Goal: Task Accomplishment & Management: Complete application form

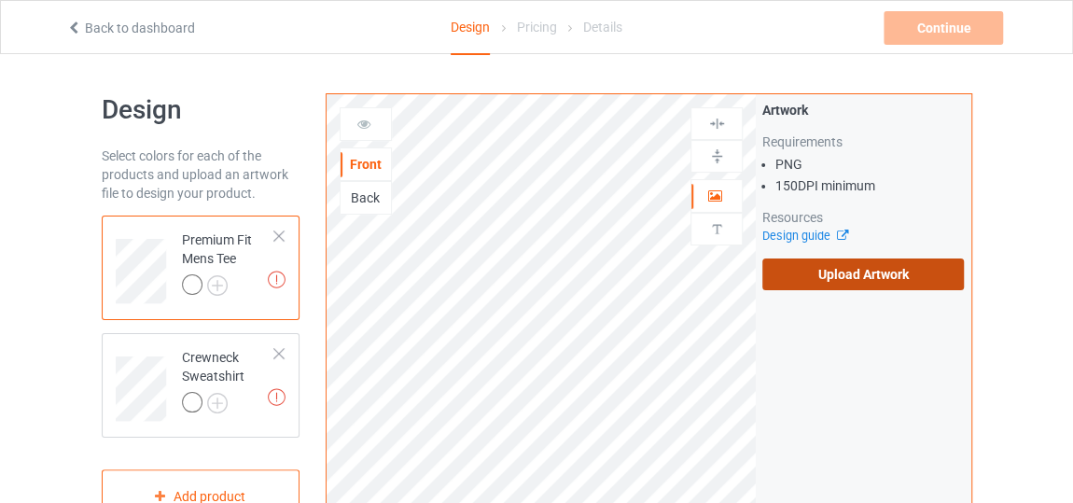
click at [820, 272] on label "Upload Artwork" at bounding box center [863, 274] width 202 height 32
click at [0, 0] on input "Upload Artwork" at bounding box center [0, 0] width 0 height 0
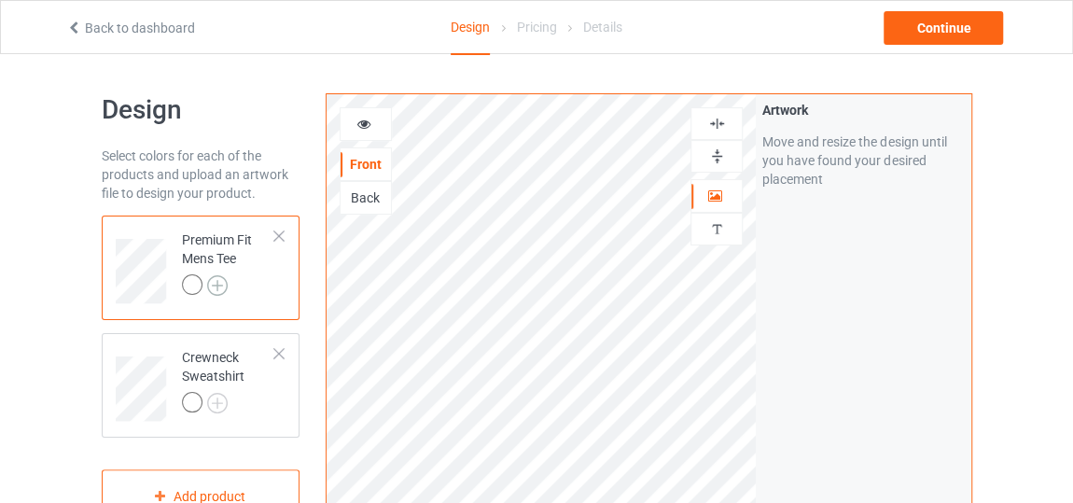
click at [220, 286] on img at bounding box center [217, 285] width 21 height 21
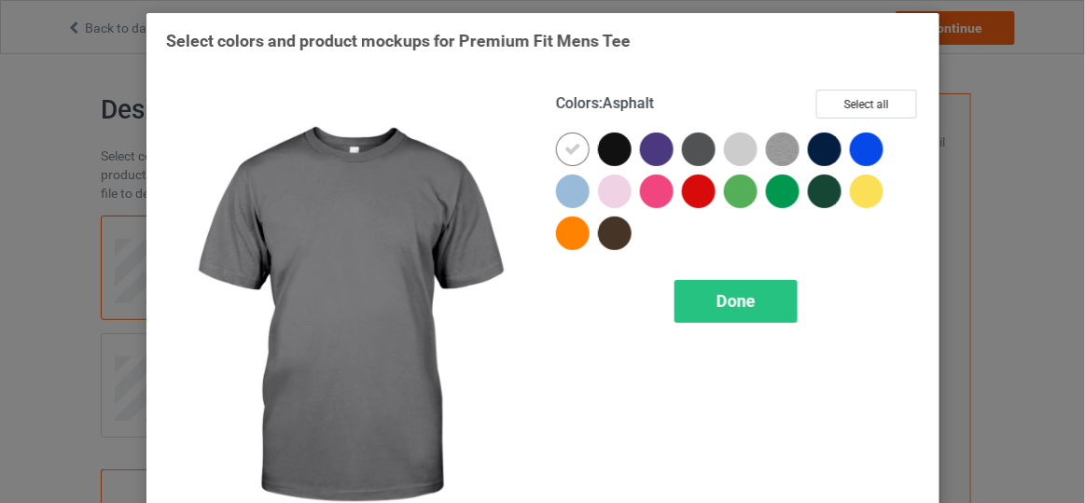
click at [686, 158] on div at bounding box center [699, 149] width 34 height 34
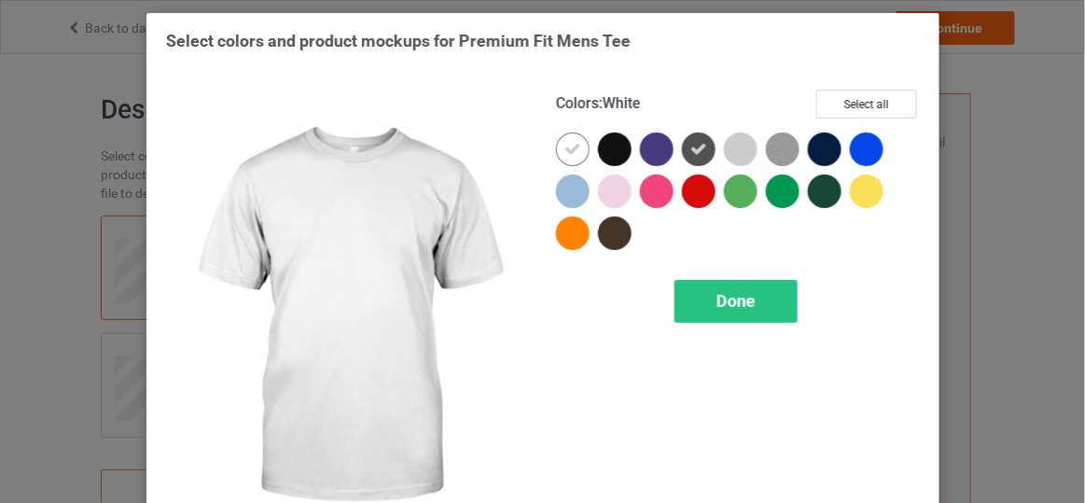
click at [556, 135] on div at bounding box center [577, 153] width 42 height 42
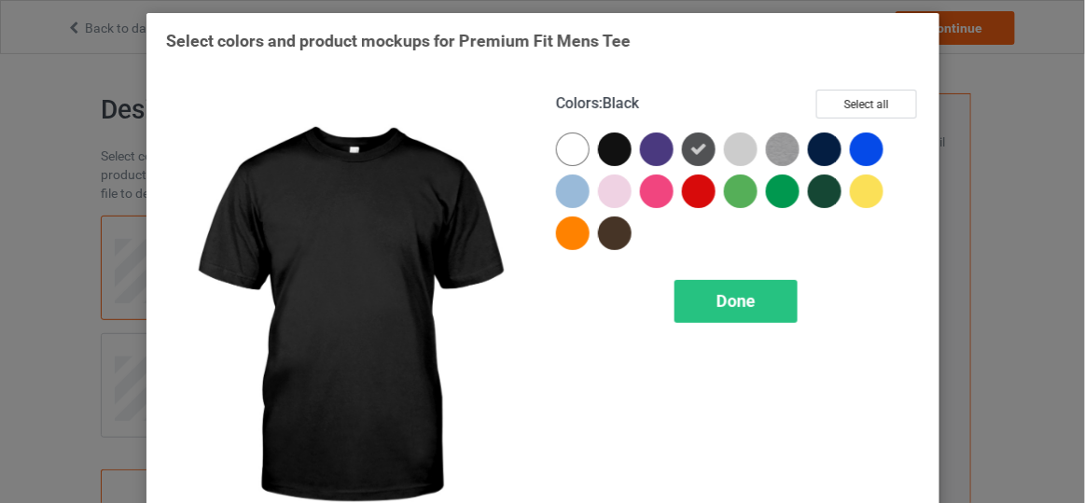
click at [611, 146] on div at bounding box center [615, 149] width 34 height 34
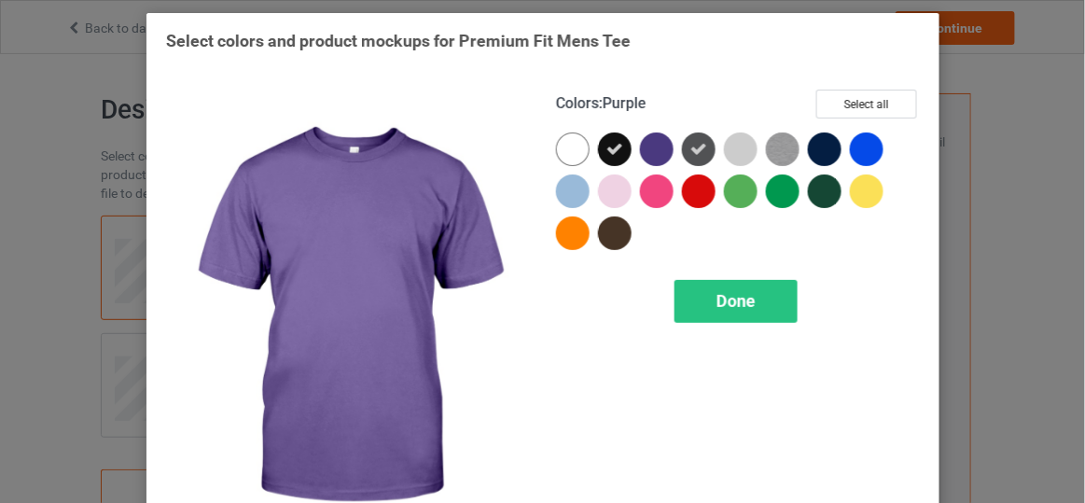
click at [644, 147] on div at bounding box center [657, 149] width 34 height 34
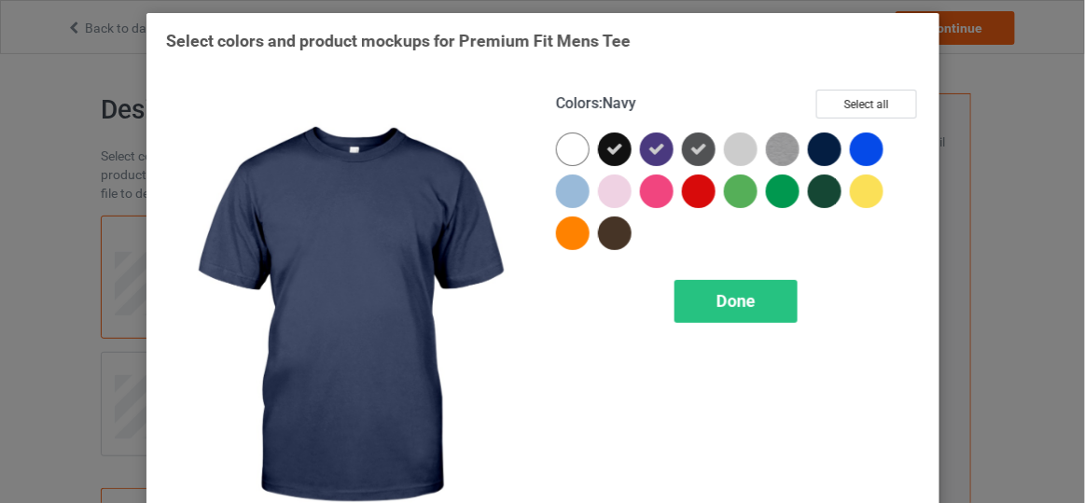
click at [824, 157] on div at bounding box center [825, 149] width 34 height 34
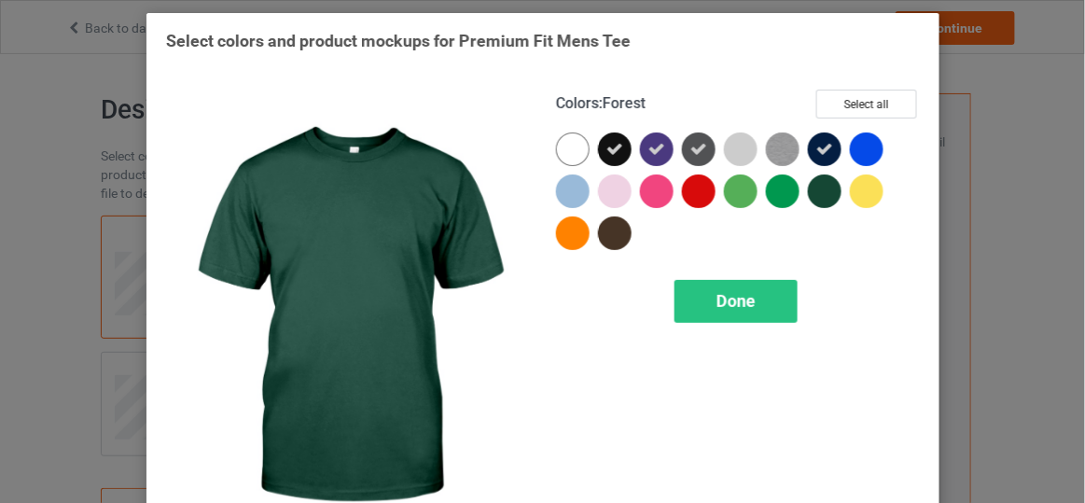
click at [819, 179] on div at bounding box center [825, 191] width 34 height 34
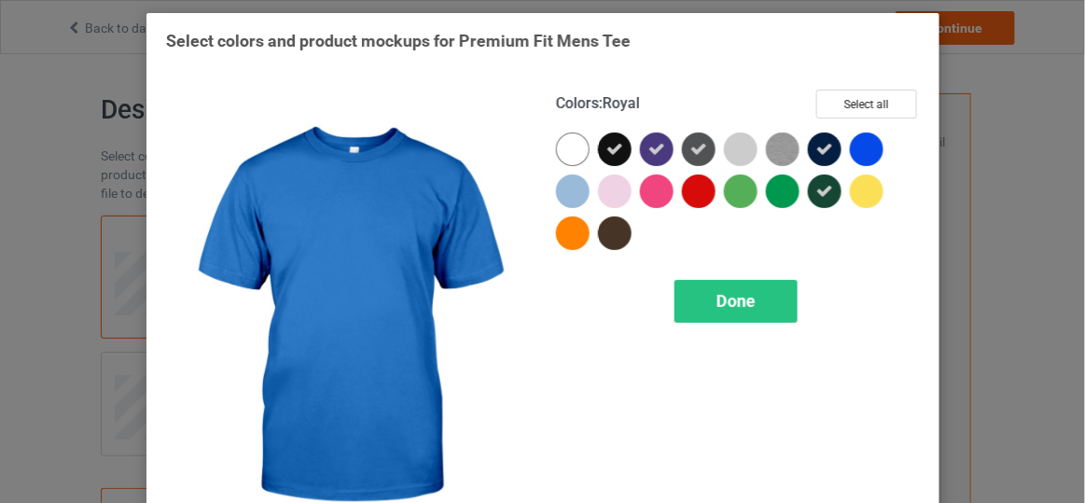
click at [852, 152] on div at bounding box center [867, 149] width 34 height 34
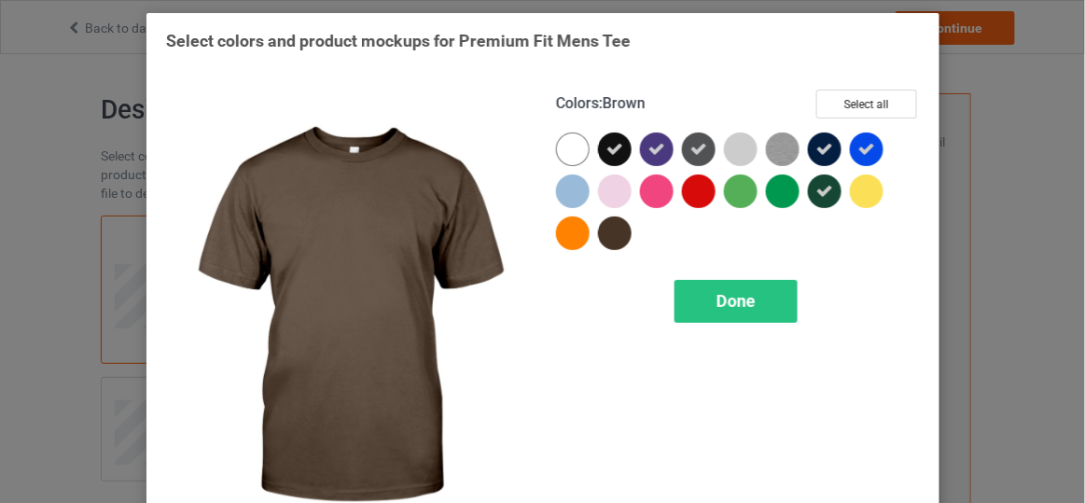
click at [621, 236] on div at bounding box center [615, 233] width 34 height 34
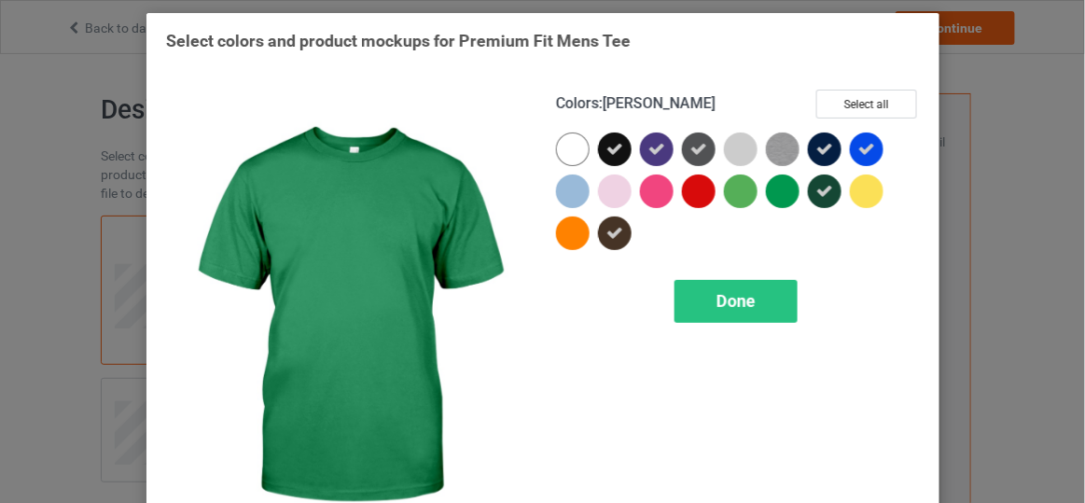
click at [782, 180] on div at bounding box center [783, 191] width 34 height 34
click at [742, 313] on div "Done" at bounding box center [735, 301] width 123 height 43
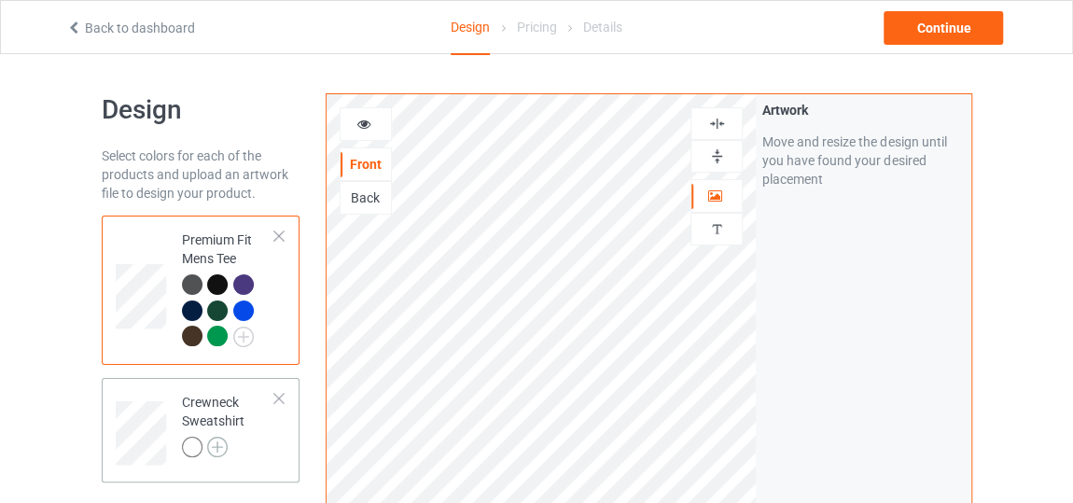
click at [212, 446] on img at bounding box center [217, 447] width 21 height 21
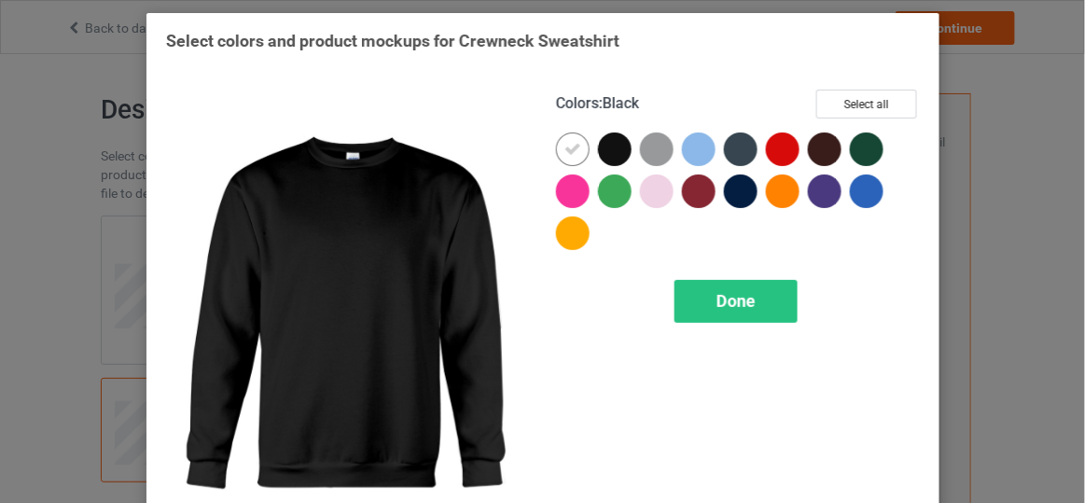
click at [620, 155] on div at bounding box center [615, 149] width 34 height 34
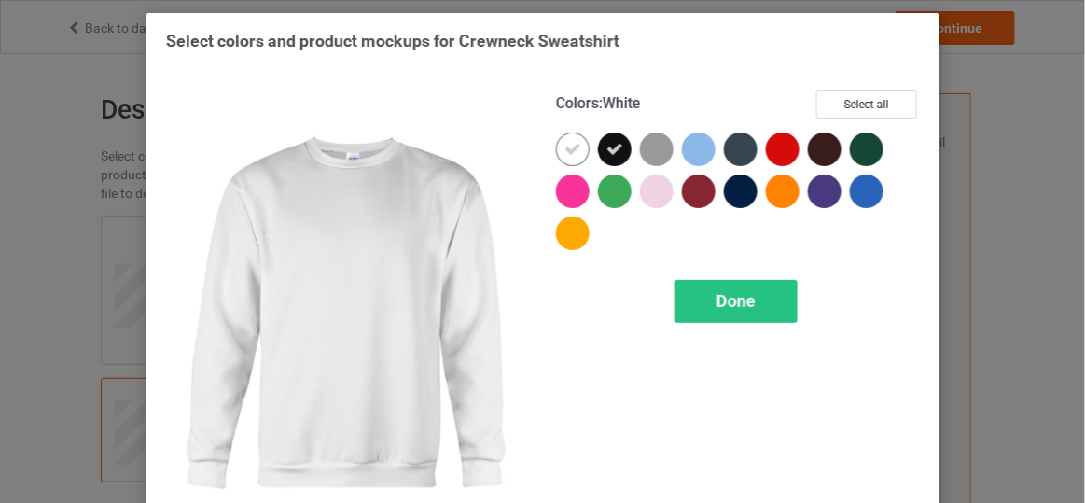
click at [569, 150] on icon at bounding box center [573, 149] width 17 height 17
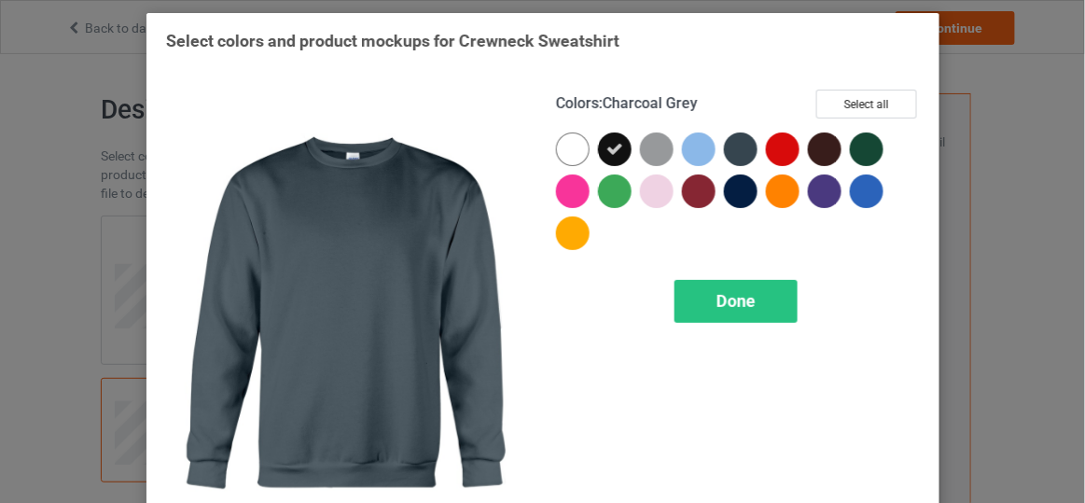
click at [727, 145] on div at bounding box center [741, 149] width 34 height 34
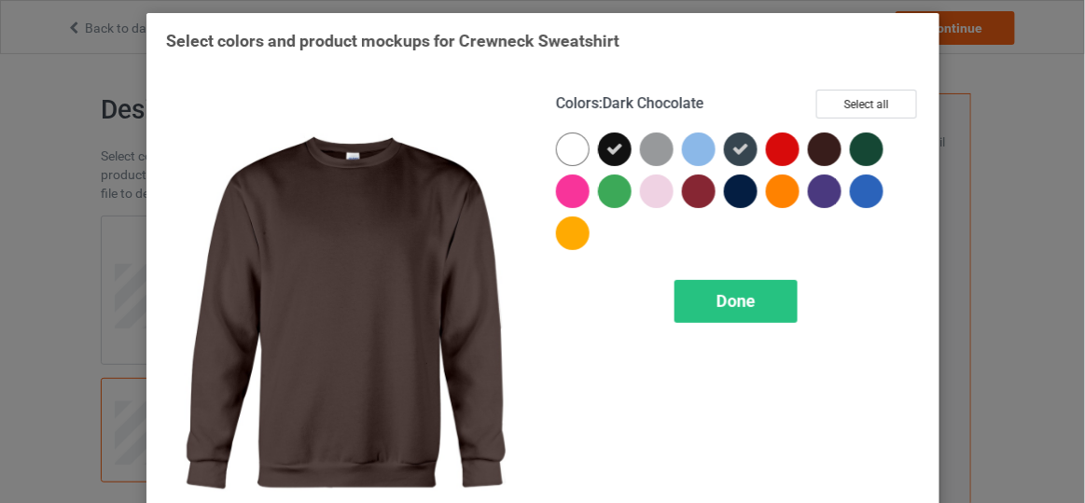
click at [833, 160] on div at bounding box center [829, 153] width 42 height 42
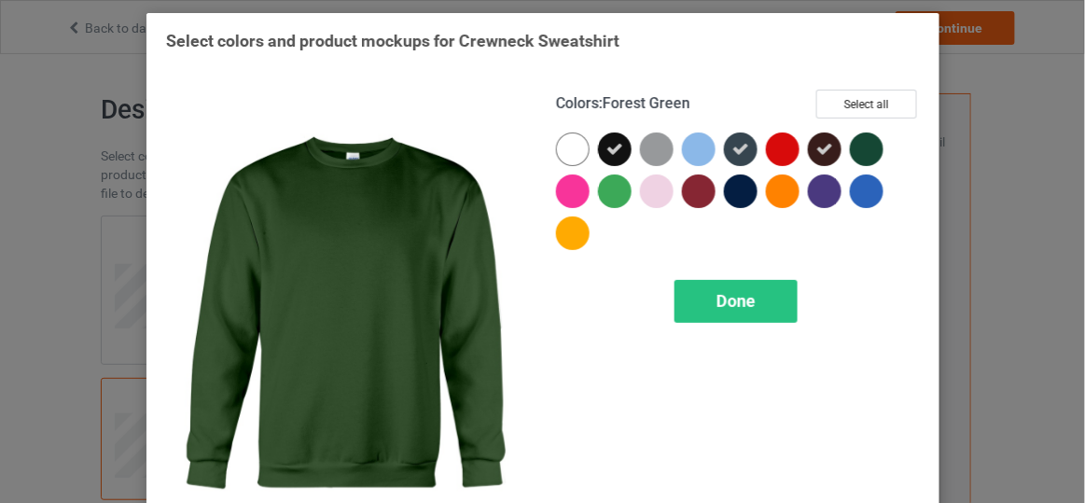
click at [850, 145] on div at bounding box center [867, 149] width 34 height 34
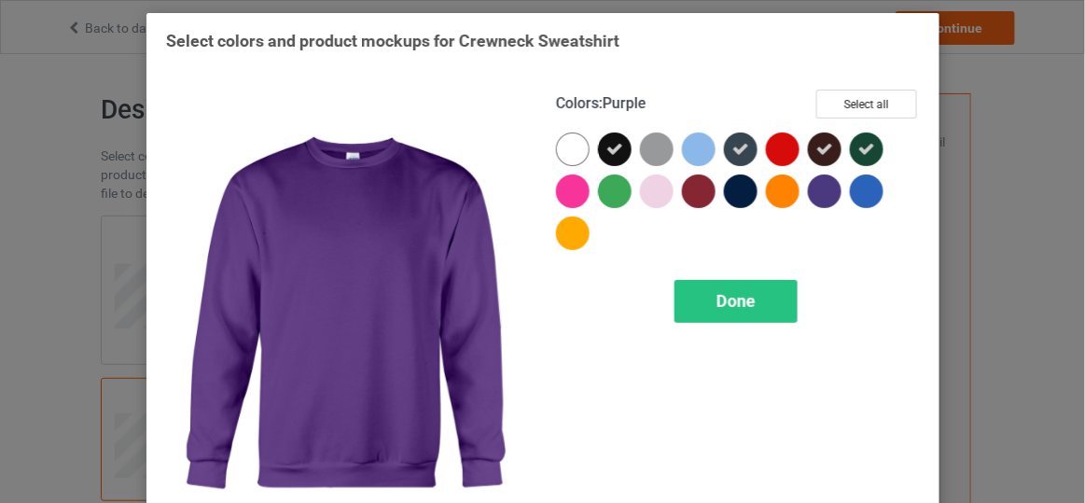
click at [818, 198] on div at bounding box center [825, 191] width 34 height 34
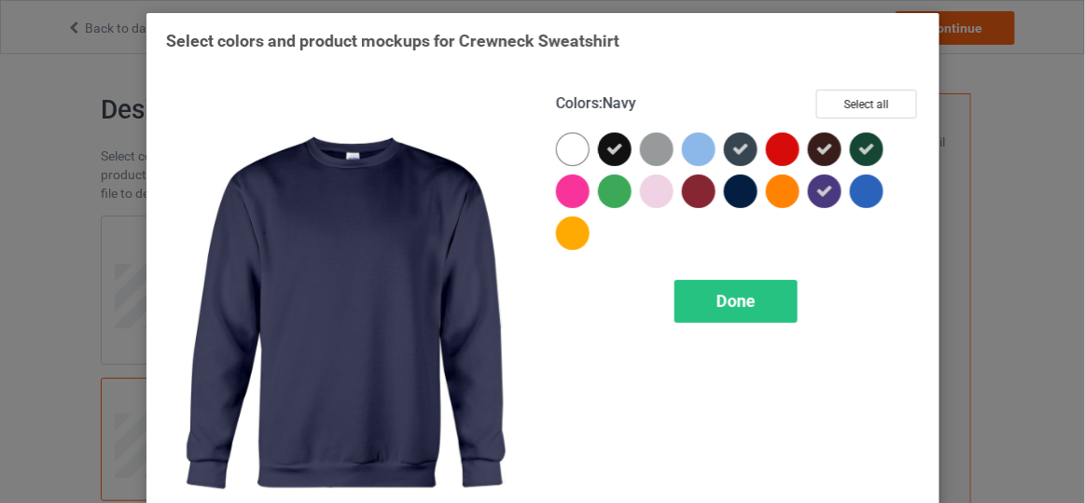
click at [749, 189] on div at bounding box center [741, 191] width 34 height 34
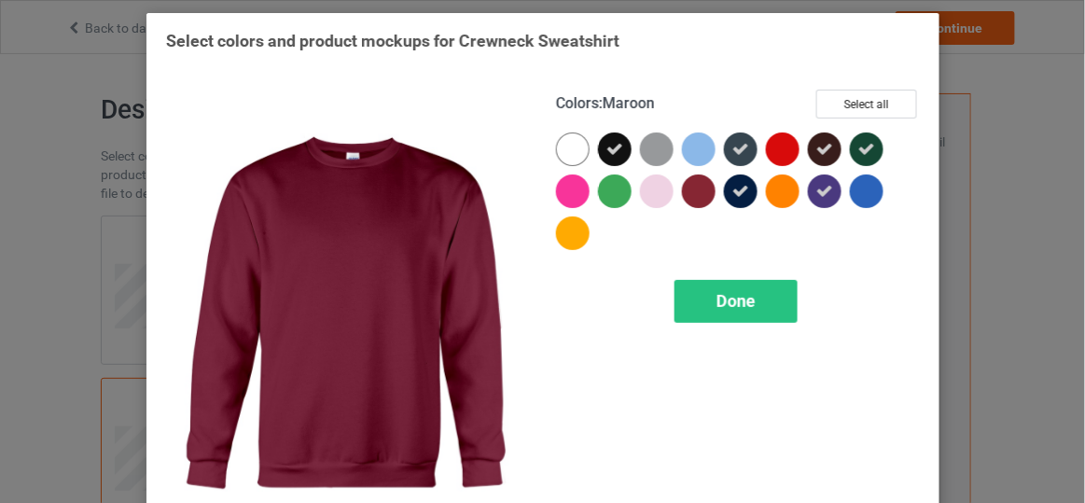
click at [696, 184] on div at bounding box center [699, 191] width 34 height 34
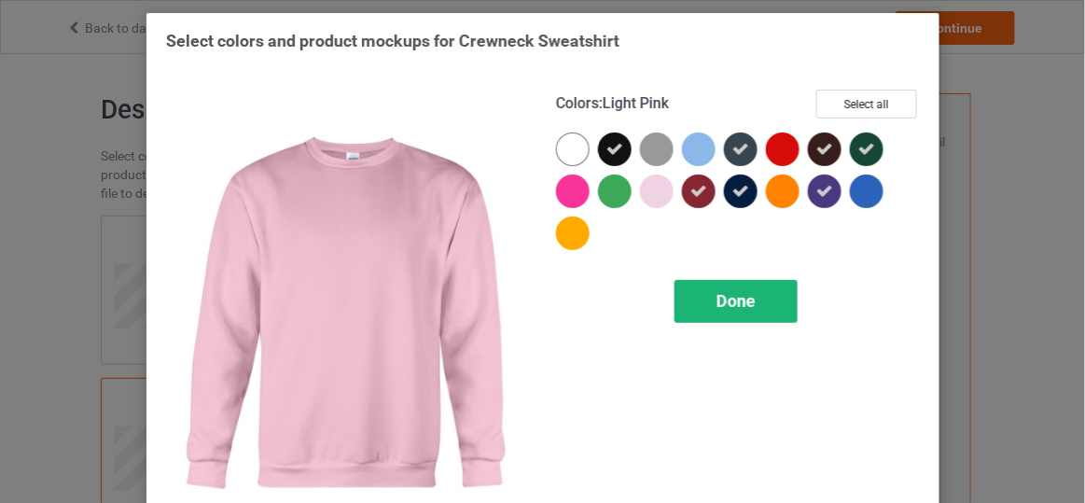
click at [708, 287] on div "Done" at bounding box center [735, 301] width 123 height 43
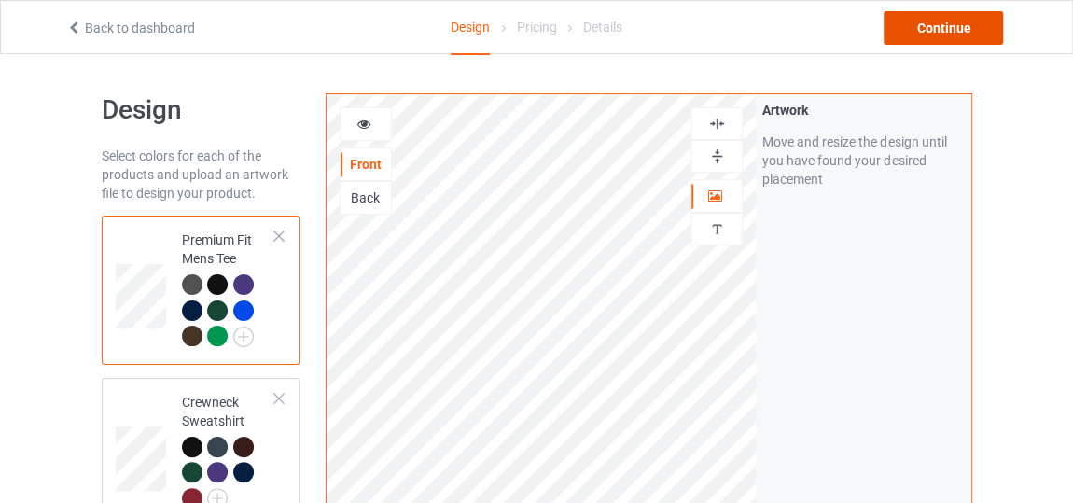
click at [929, 35] on div "Continue" at bounding box center [943, 28] width 119 height 34
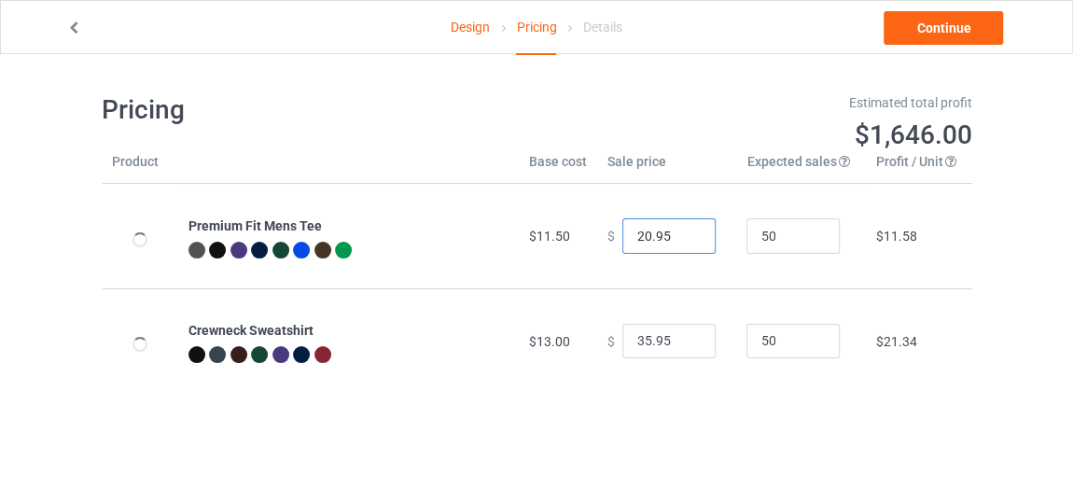
click at [687, 242] on input "20.95" at bounding box center [668, 235] width 93 height 35
click at [687, 242] on input "19.95" at bounding box center [668, 235] width 93 height 35
type input "18.95"
click at [687, 242] on input "18.95" at bounding box center [668, 235] width 93 height 35
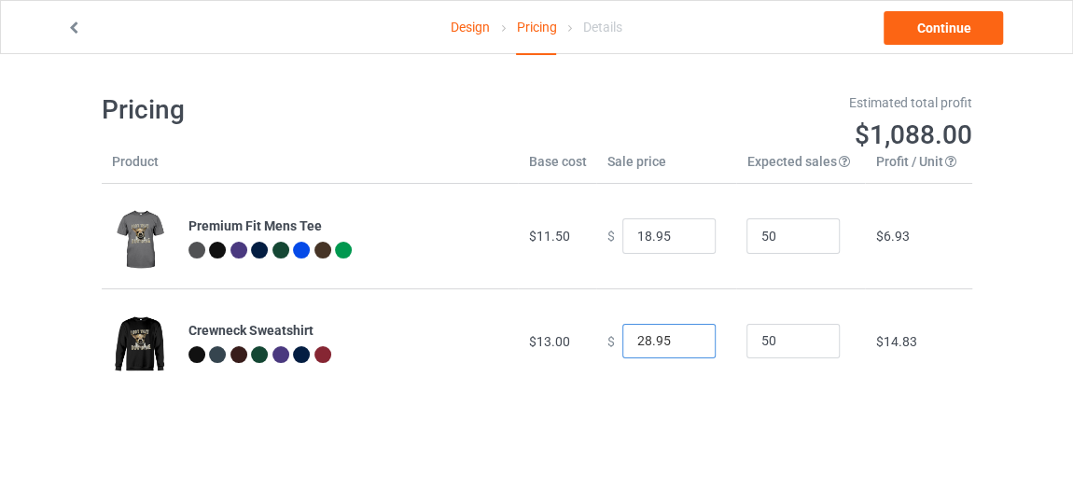
click at [684, 345] on input "28.95" at bounding box center [668, 341] width 93 height 35
click at [684, 345] on input "27.95" at bounding box center [668, 341] width 93 height 35
click at [684, 345] on input "26.95" at bounding box center [668, 341] width 93 height 35
click at [684, 345] on input "25.95" at bounding box center [668, 341] width 93 height 35
type input "24.95"
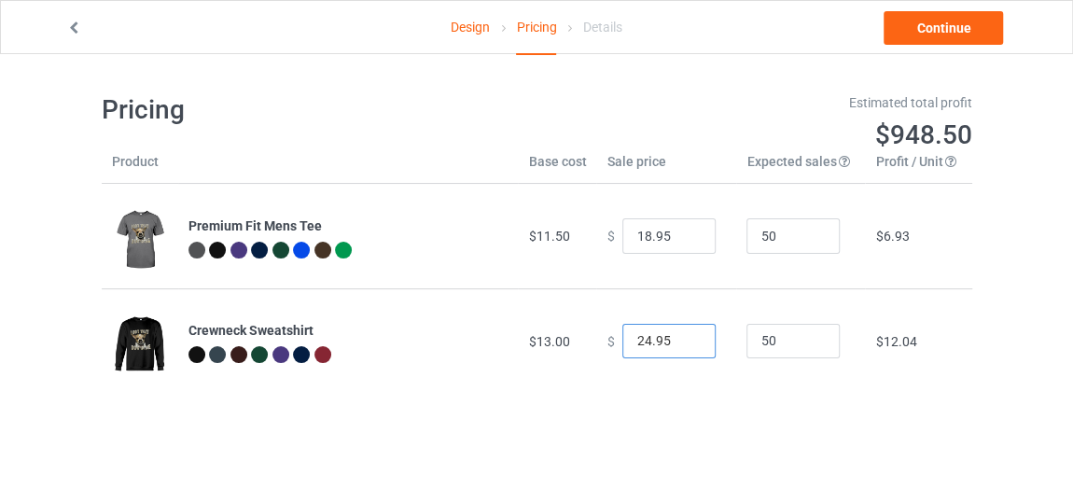
click at [684, 345] on input "24.95" at bounding box center [668, 341] width 93 height 35
click at [915, 40] on link "Continue" at bounding box center [943, 28] width 119 height 34
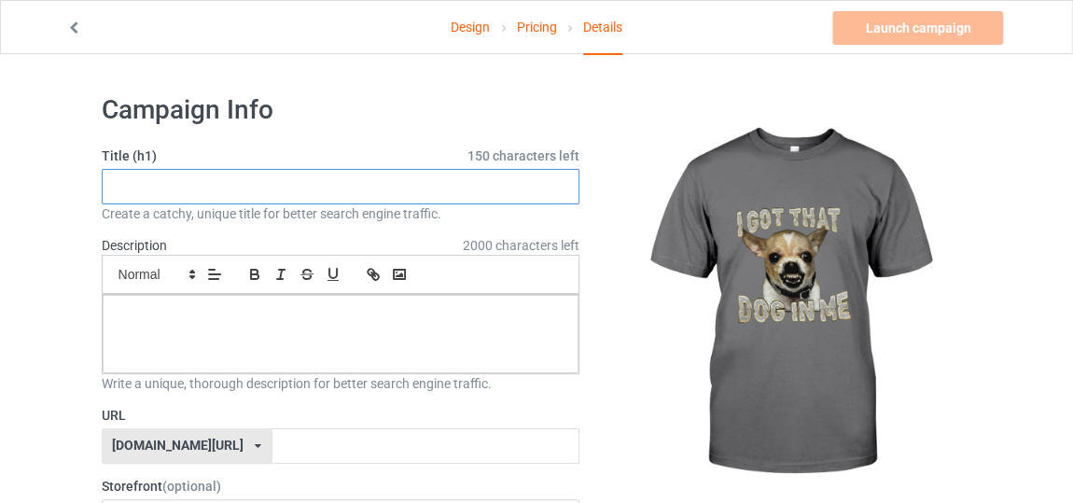
click at [470, 185] on input "text" at bounding box center [341, 186] width 479 height 35
type input "new style dog talk"
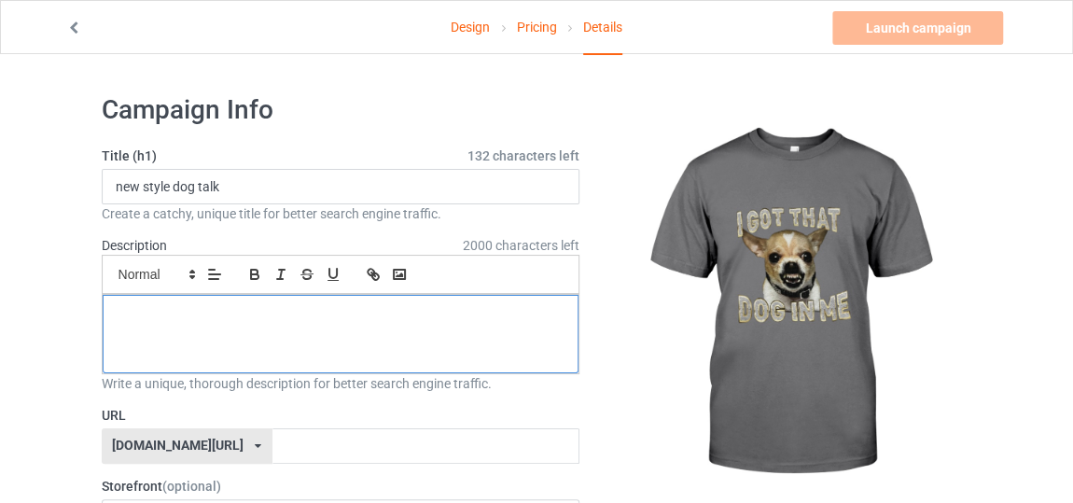
click at [300, 328] on div at bounding box center [341, 334] width 477 height 78
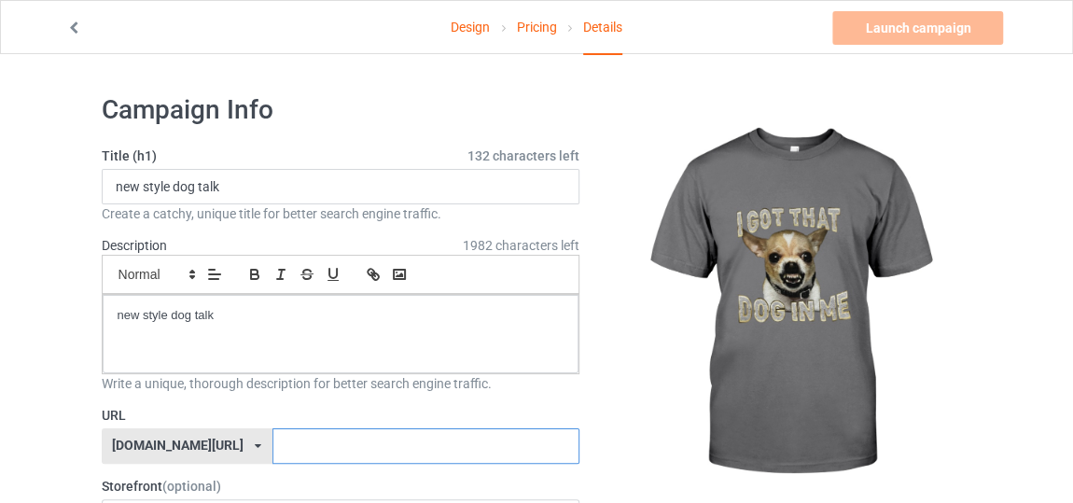
click at [272, 432] on input "text" at bounding box center [425, 445] width 307 height 35
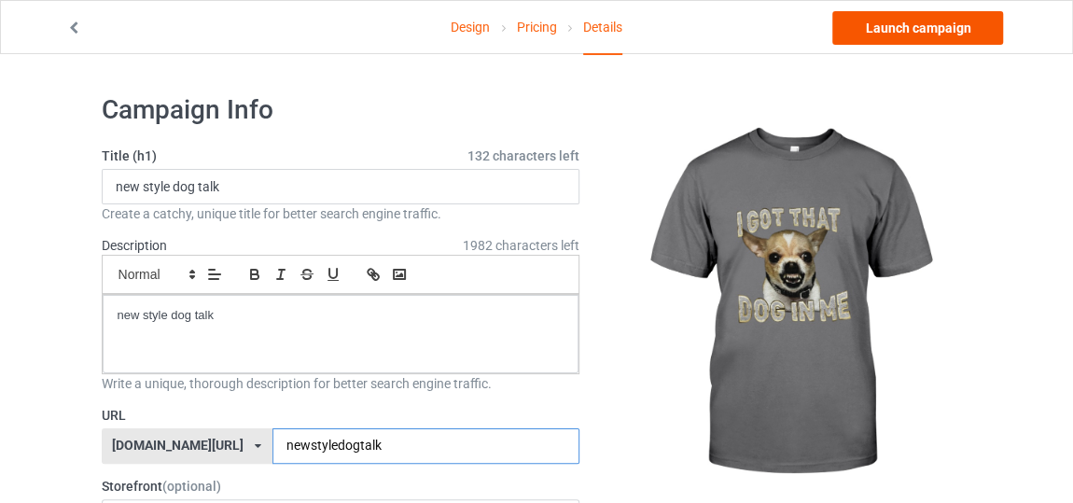
type input "newstyledogtalk"
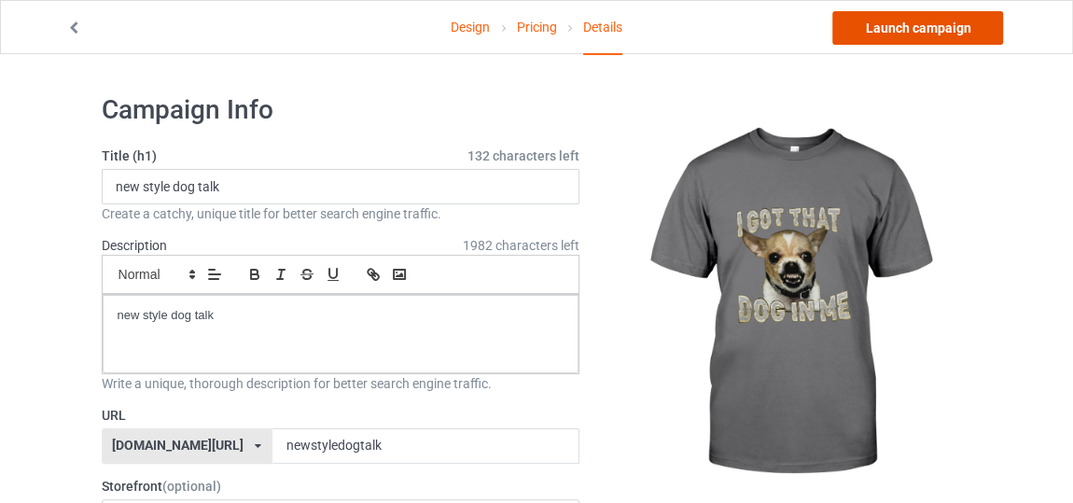
click at [884, 21] on link "Launch campaign" at bounding box center [917, 28] width 171 height 34
